Goal: Information Seeking & Learning: Find specific fact

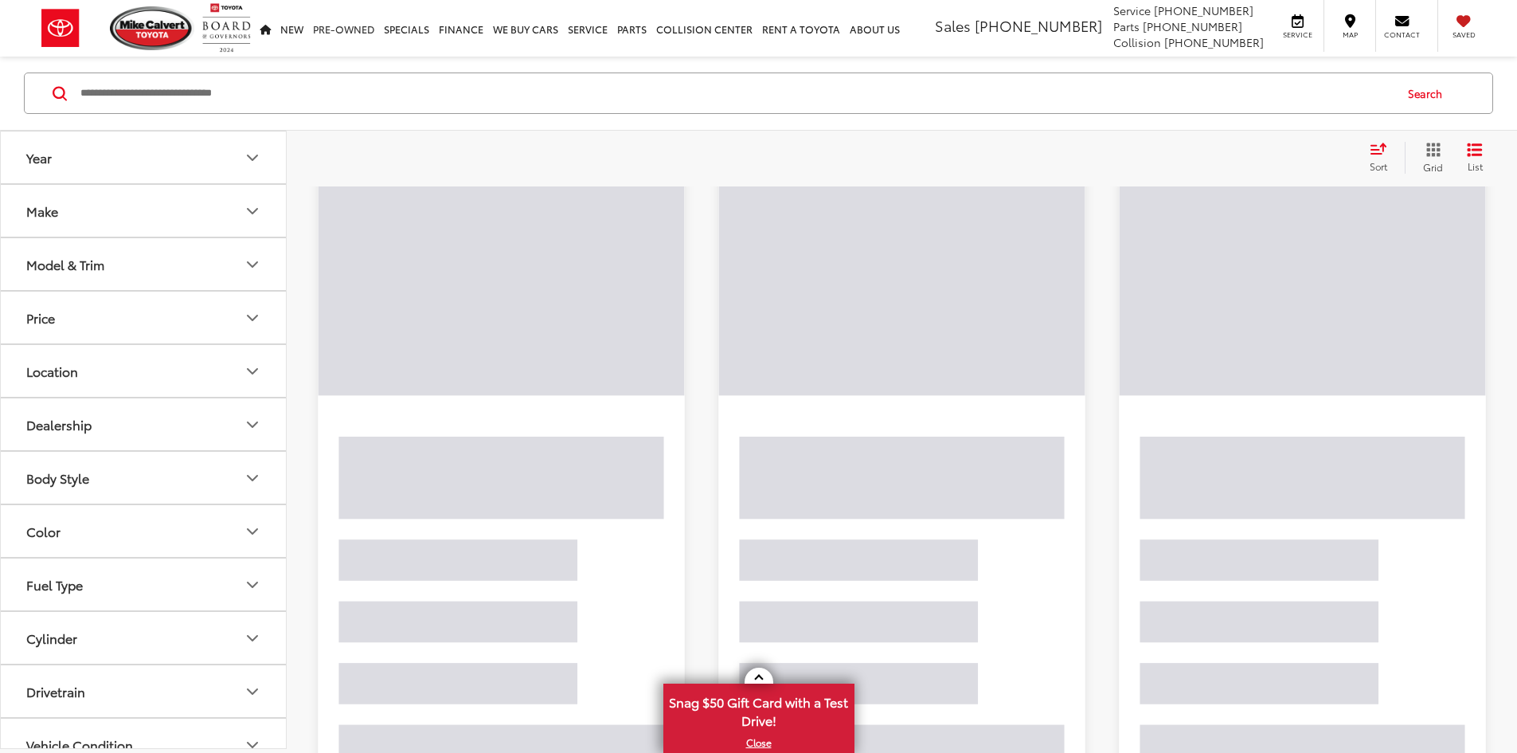
scroll to position [103, 0]
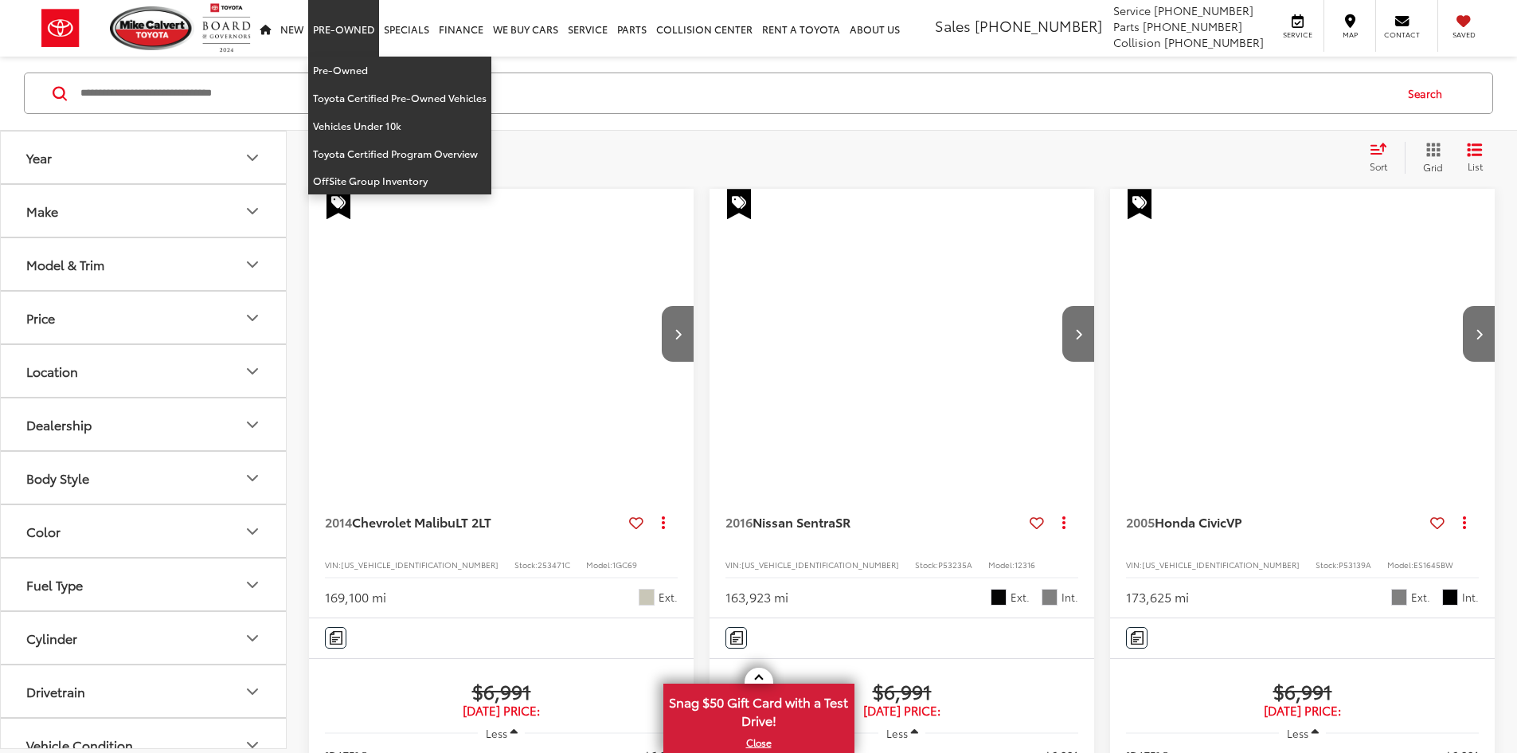
click at [208, 83] on input "Search by Make, Model, or Keyword" at bounding box center [736, 93] width 1314 height 38
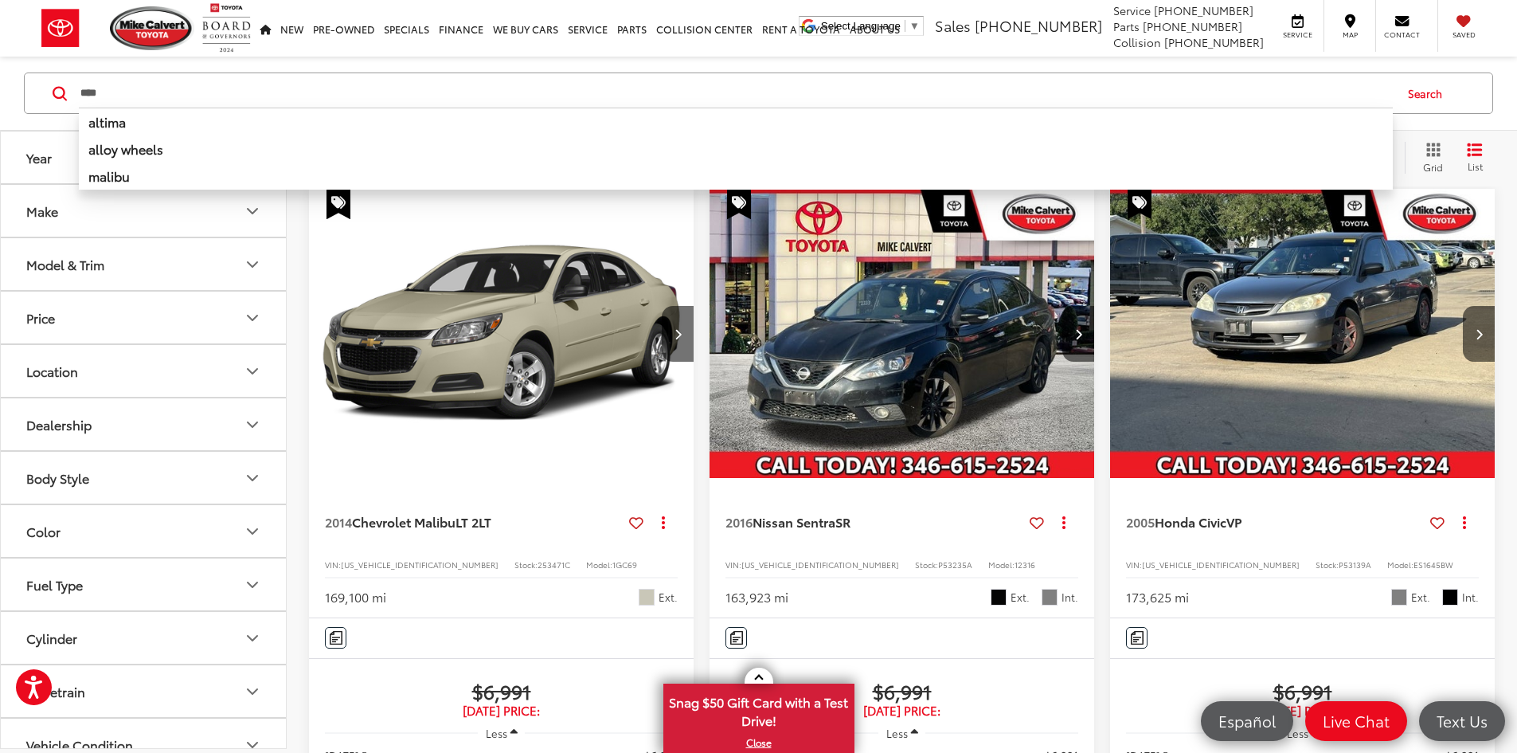
scroll to position [0, 0]
type input "****"
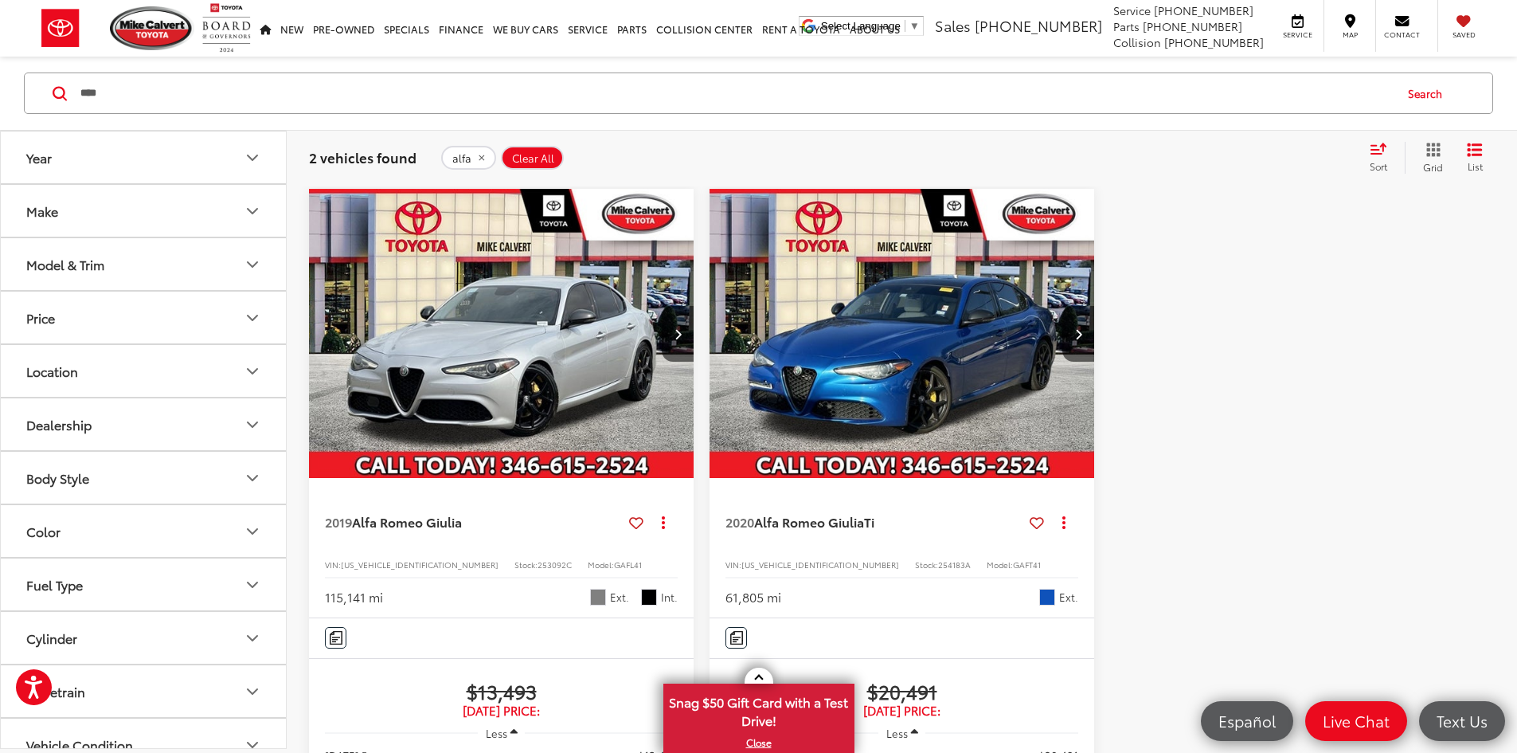
click at [538, 558] on span "253092C" at bounding box center [555, 564] width 34 height 12
copy span "253092C"
click at [538, 158] on span "Clear All" at bounding box center [533, 158] width 42 height 13
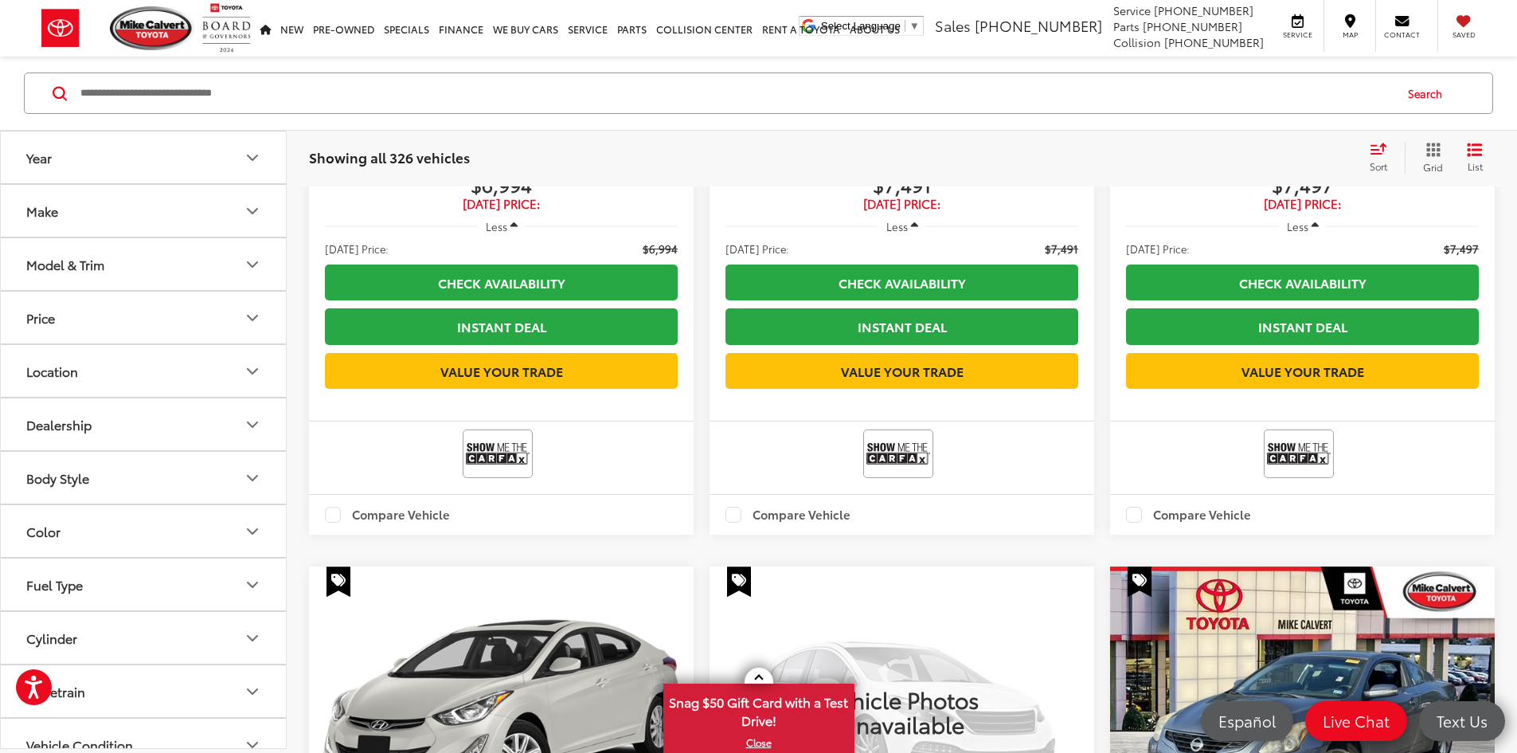
scroll to position [2571, 0]
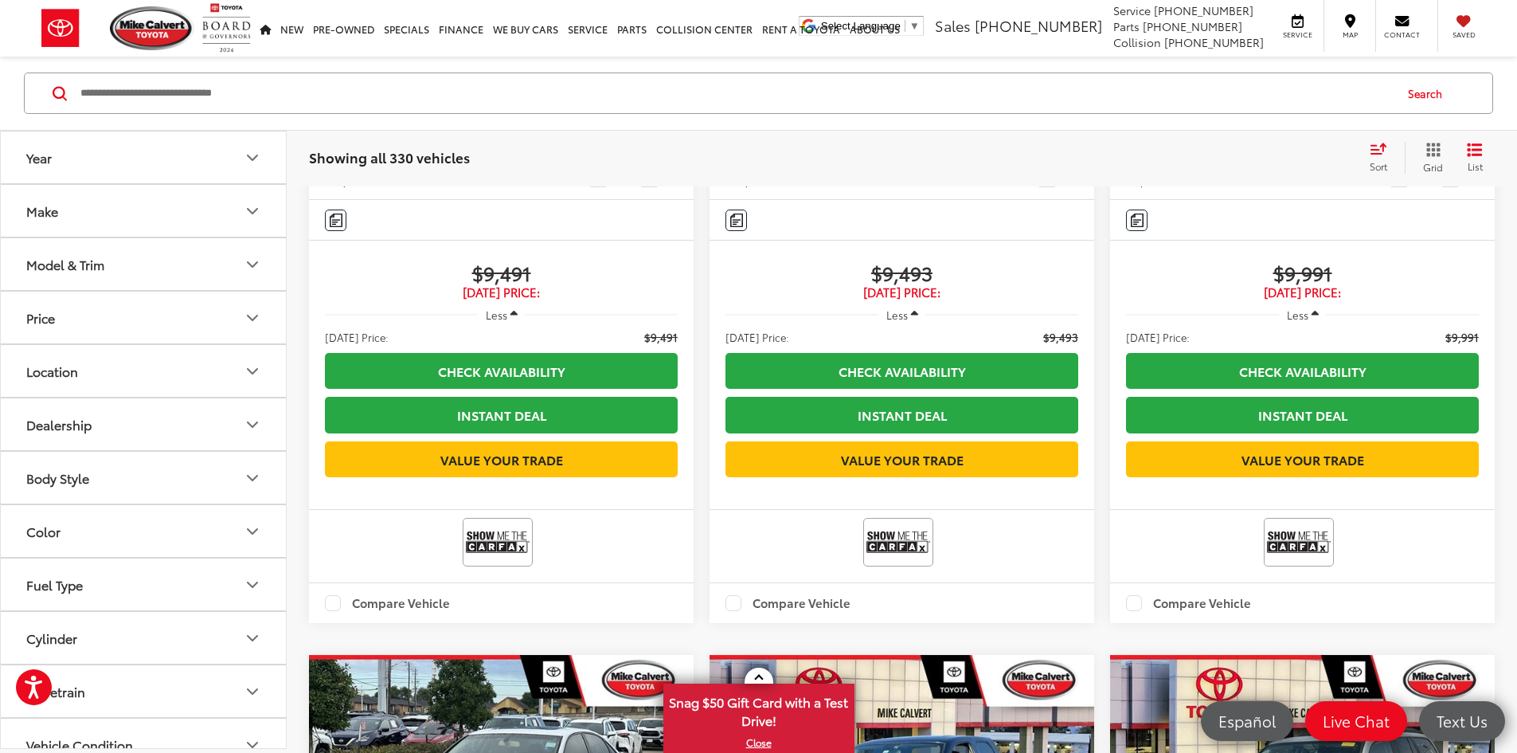
scroll to position [2492, 0]
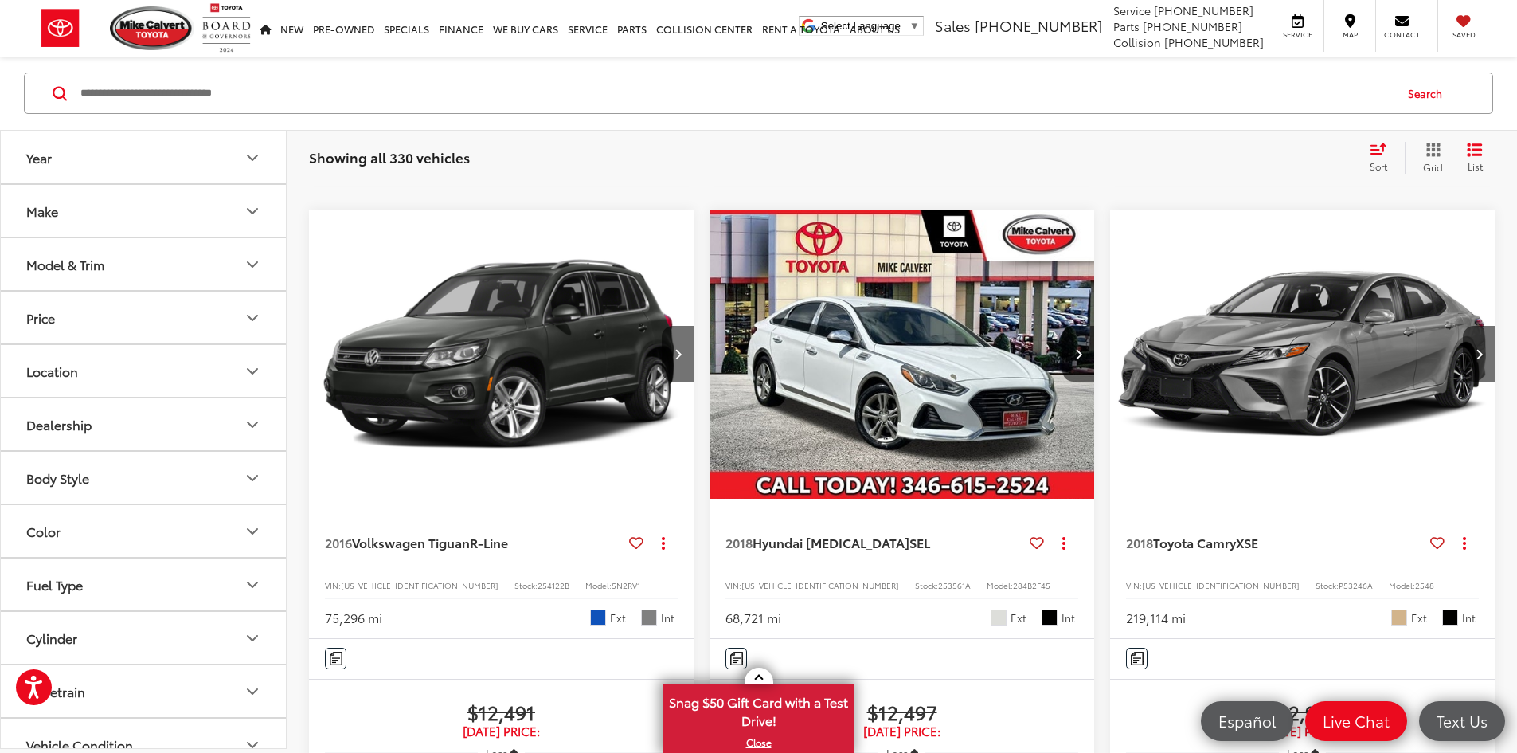
scroll to position [979, 0]
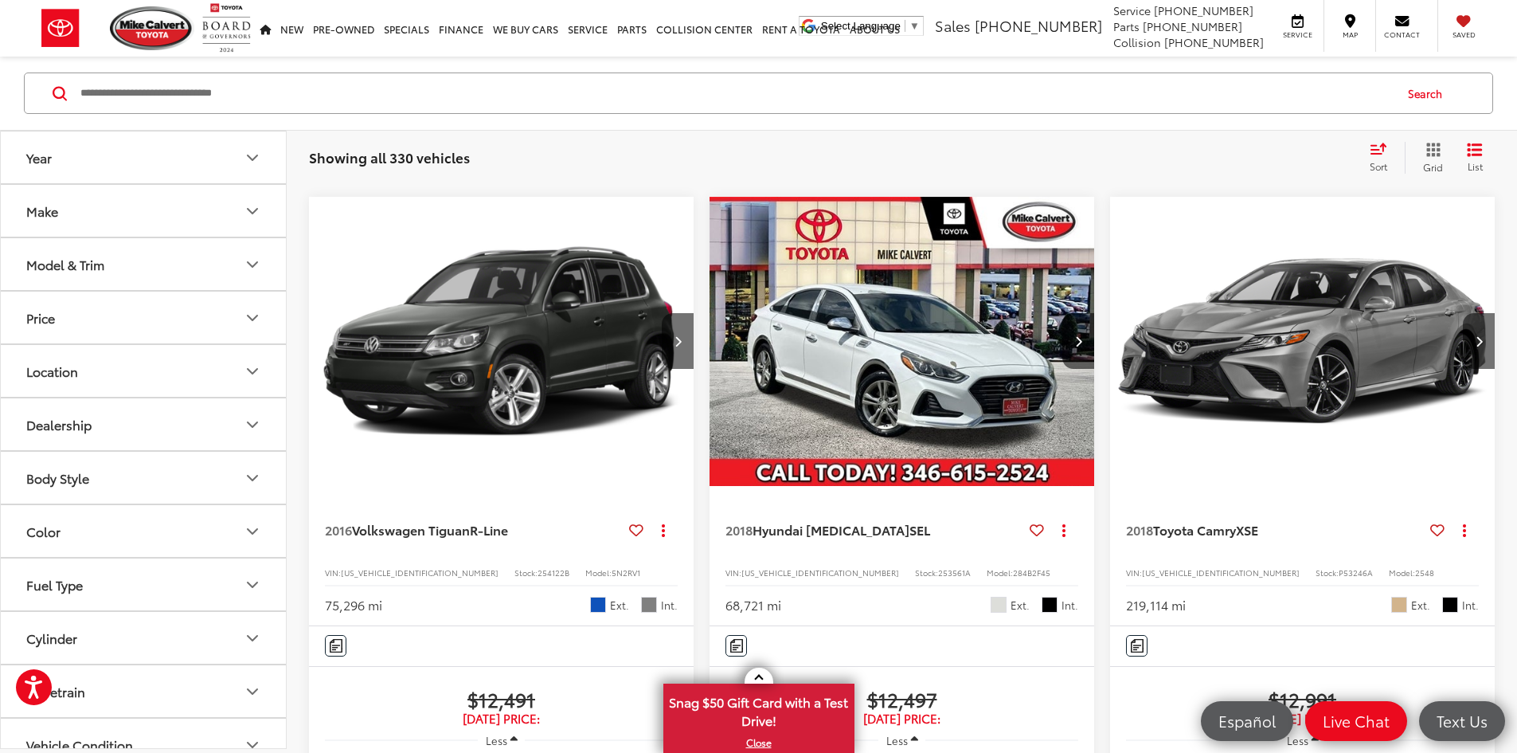
copy span "254120A"
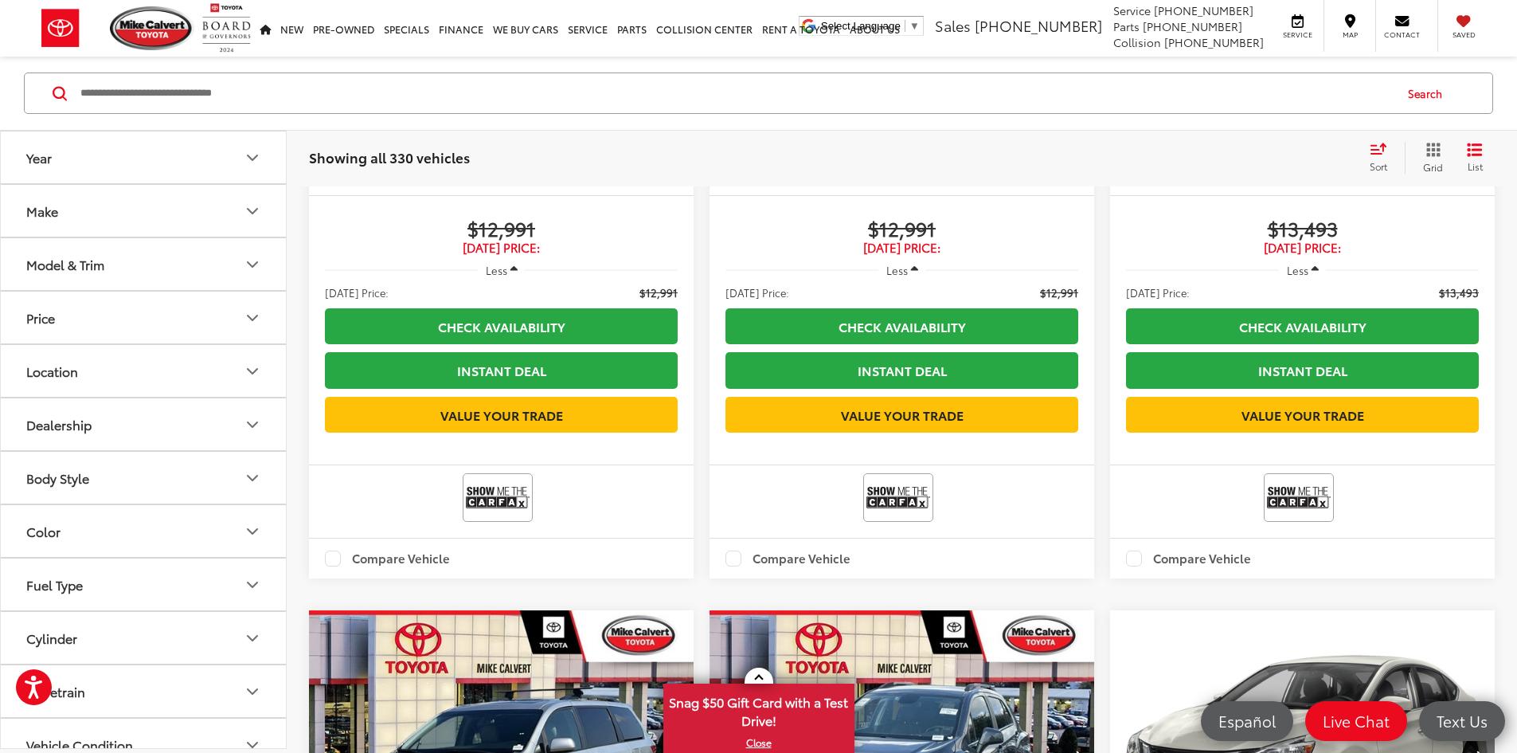
scroll to position [2492, 0]
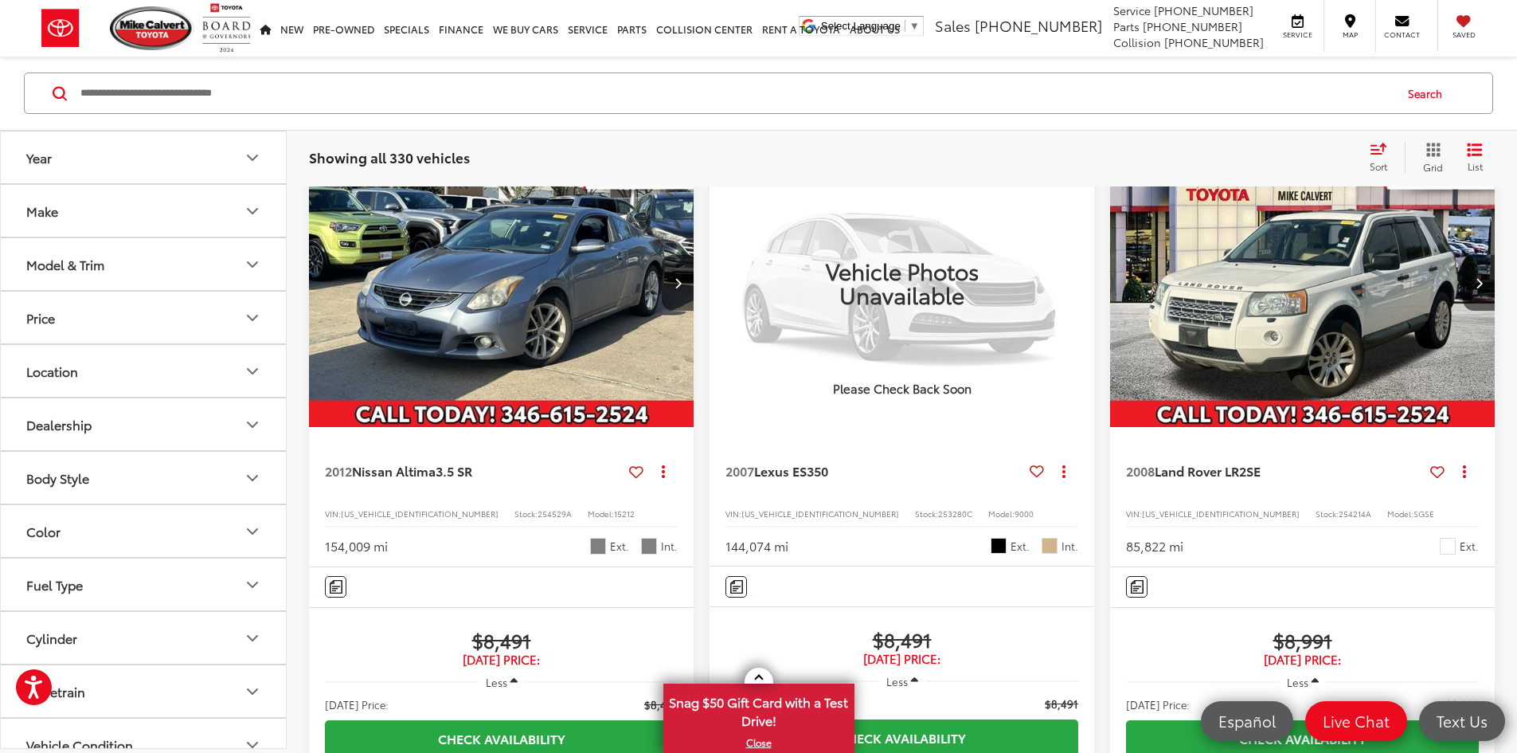
scroll to position [103, 0]
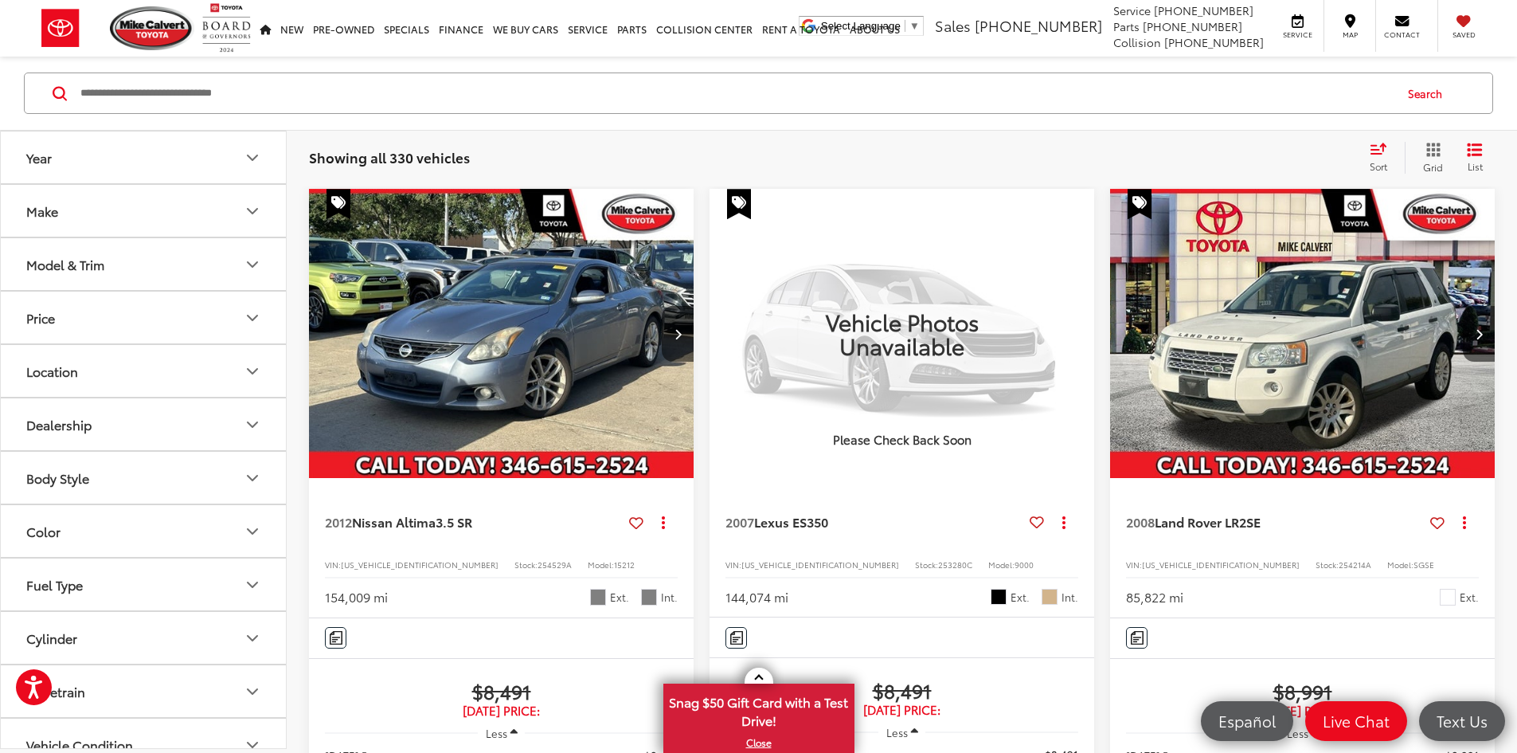
copy span "253557A"
click at [266, 103] on input "Search by Make, Model, or Keyword" at bounding box center [736, 93] width 1314 height 38
type input "*******"
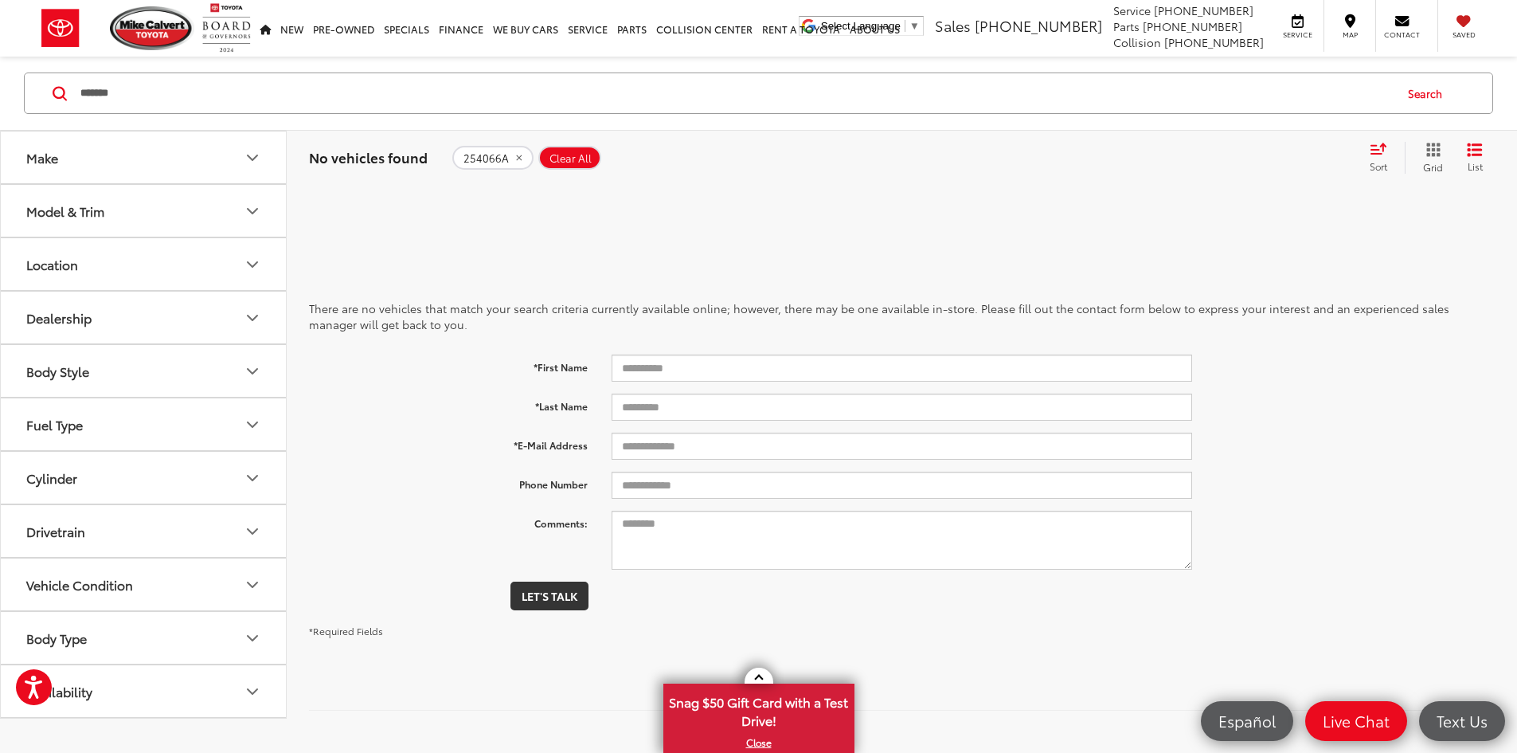
click at [569, 152] on span "Clear All" at bounding box center [570, 158] width 42 height 13
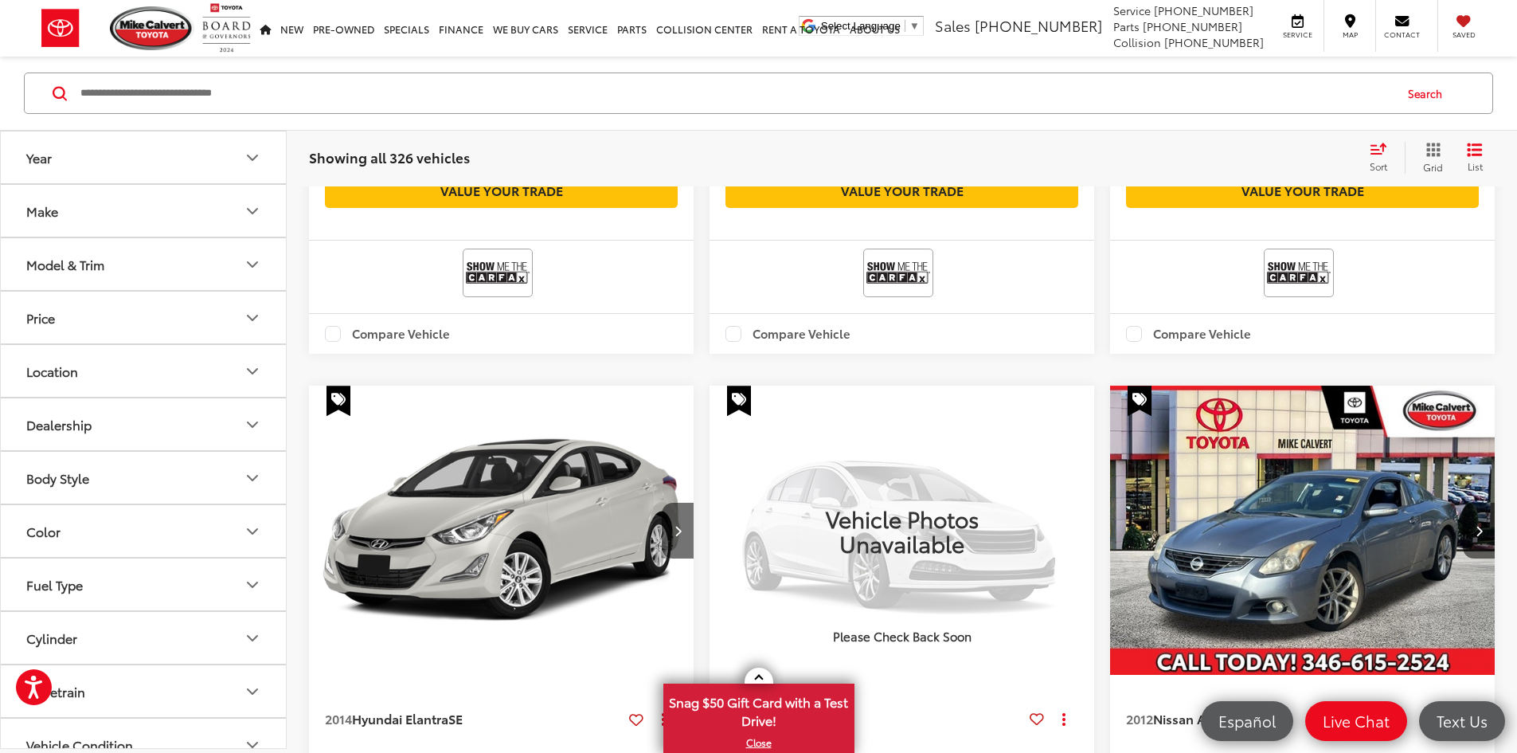
scroll to position [2731, 0]
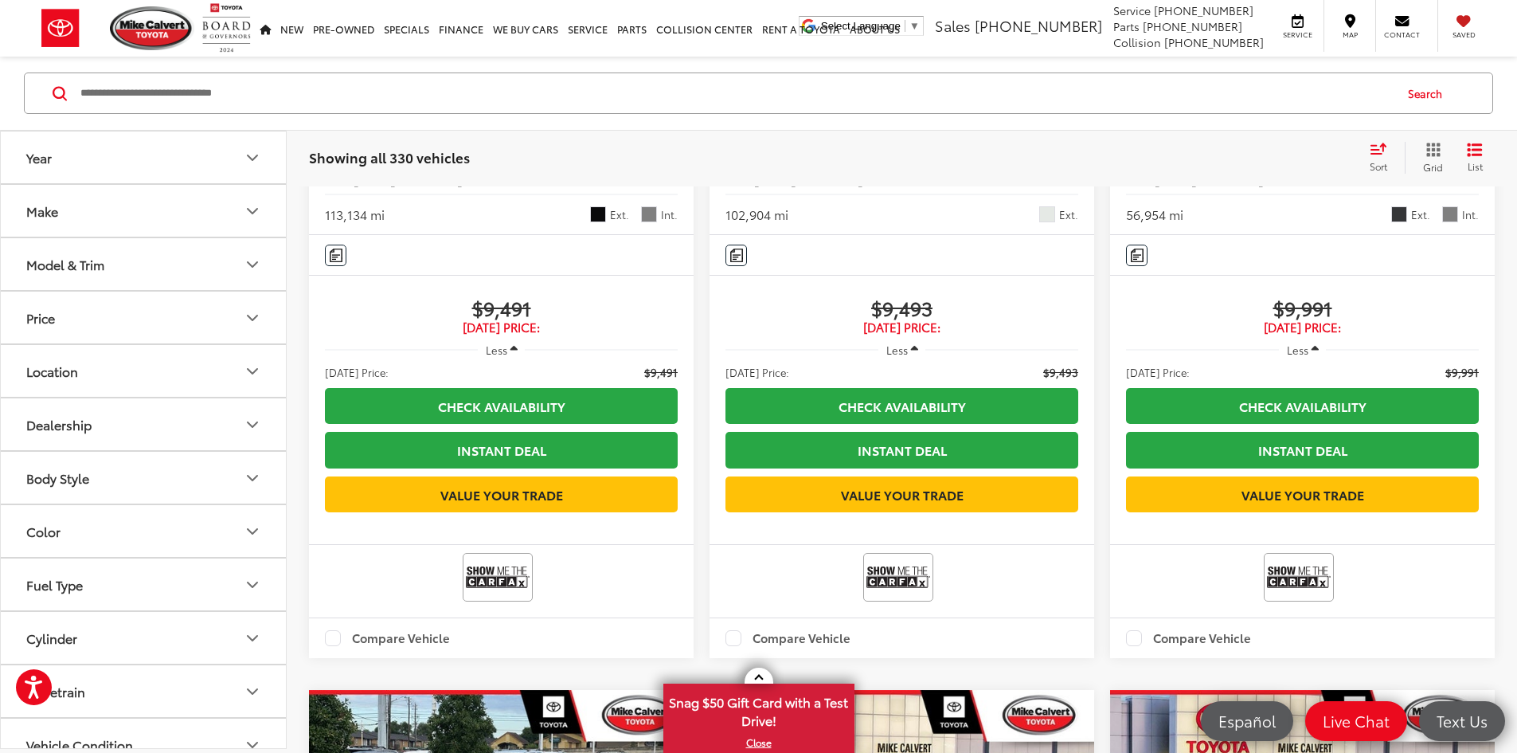
scroll to position [2651, 0]
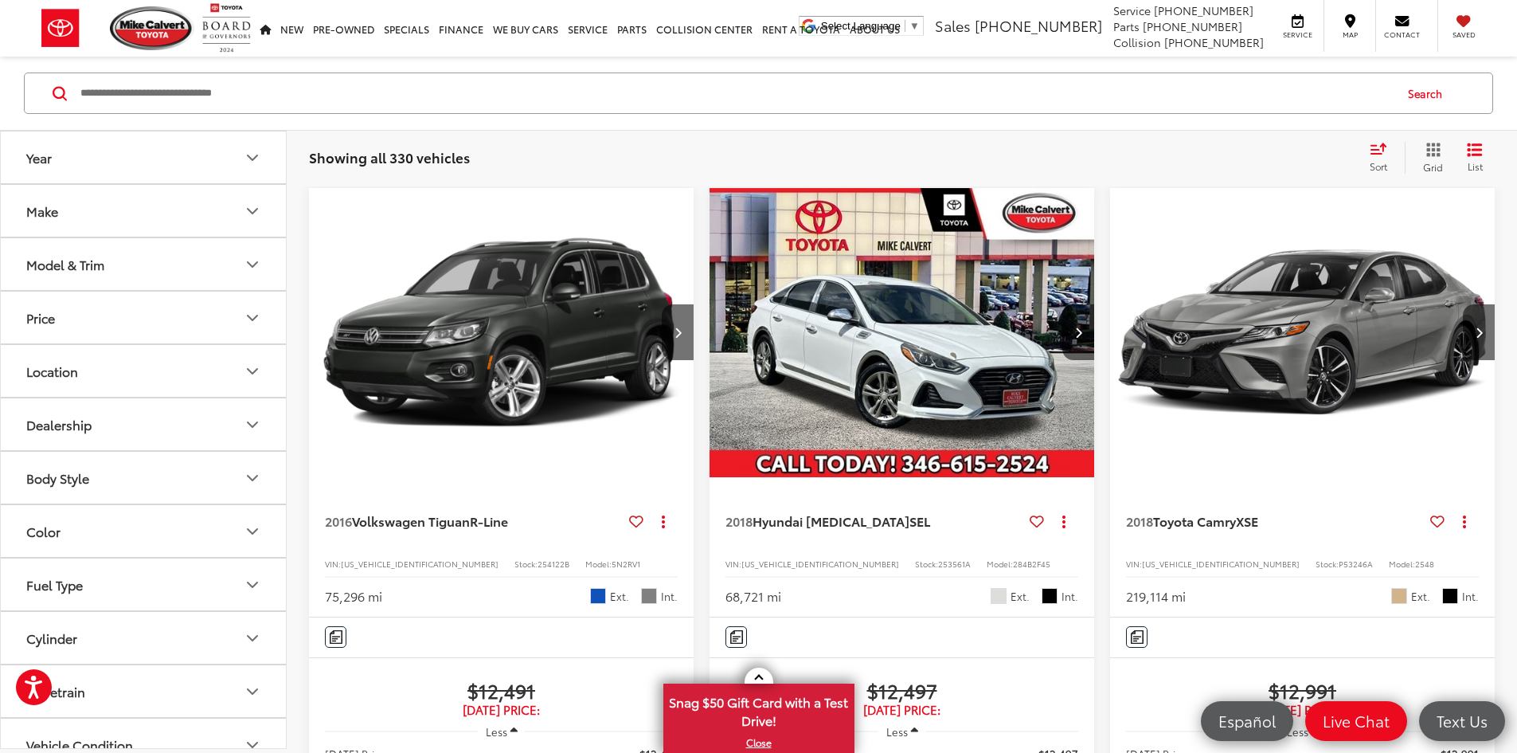
scroll to position [1058, 0]
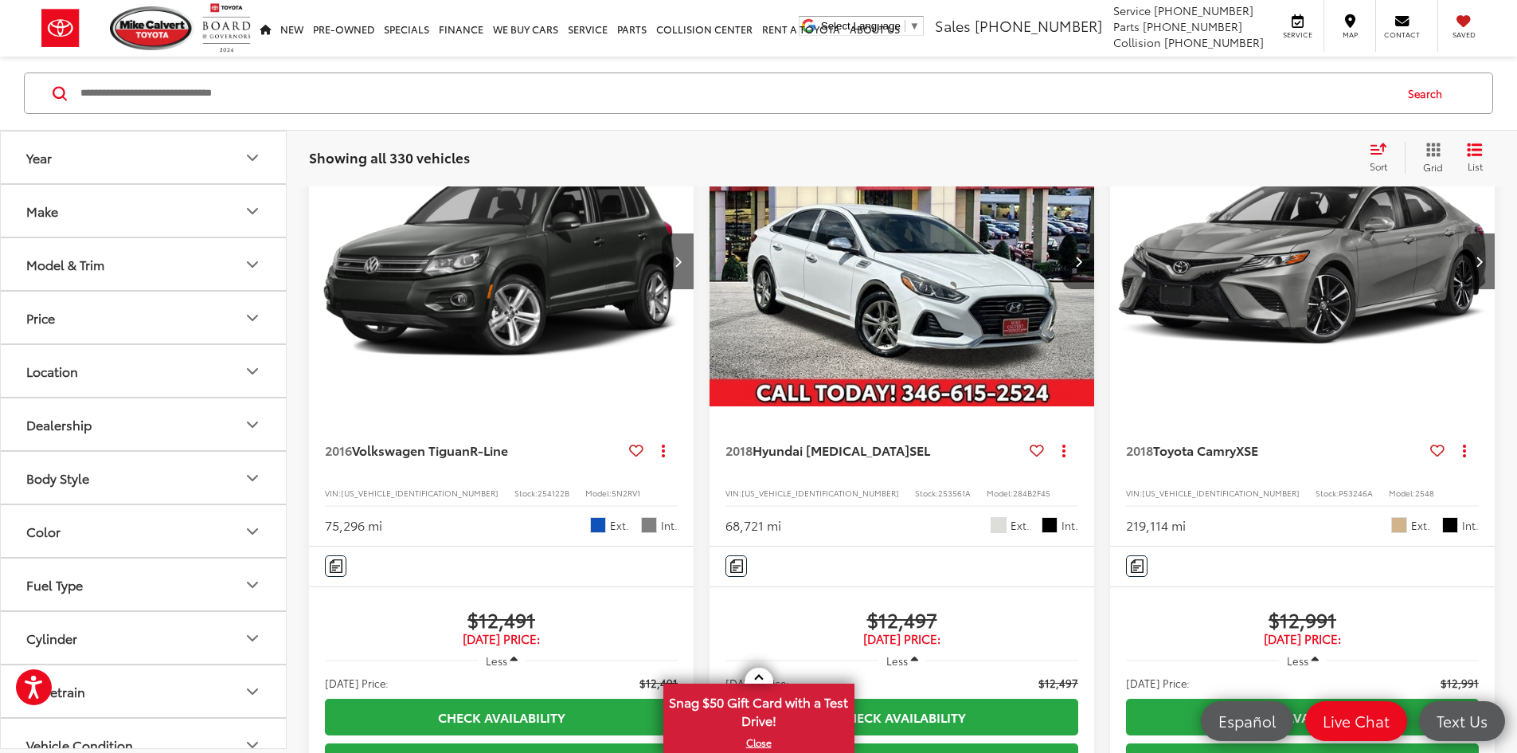
copy span "254120A"
